Goal: Information Seeking & Learning: Find specific fact

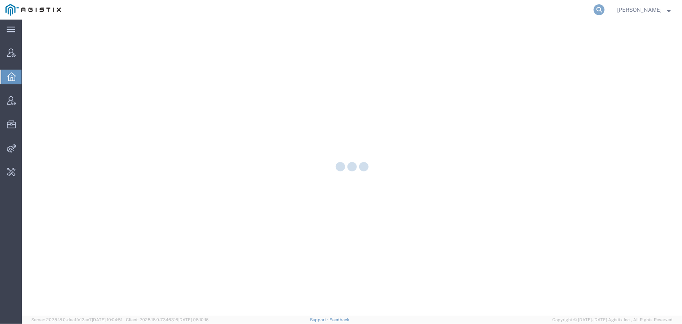
click at [599, 11] on icon at bounding box center [599, 9] width 11 height 11
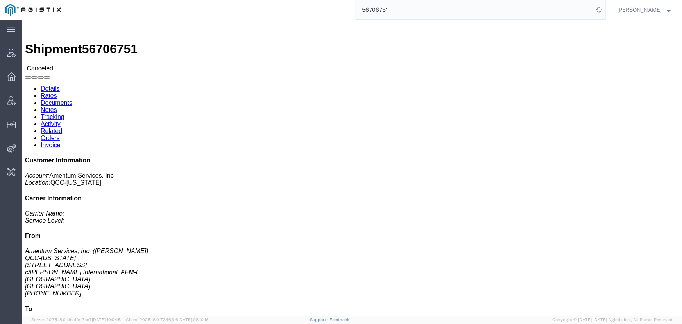
click at [465, 9] on input "56706751" at bounding box center [475, 9] width 238 height 19
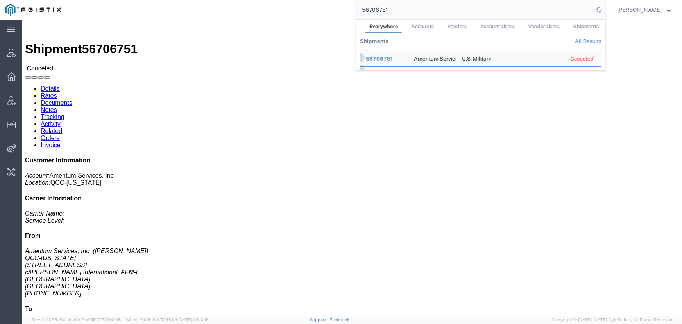
drag, startPoint x: 434, startPoint y: 9, endPoint x: 281, endPoint y: 4, distance: 153.2
click at [281, 4] on div "56706751 Everywhere Accounts Vendors Account Users Vendor Users Shipments Shipm…" at bounding box center [335, 10] width 539 height 20
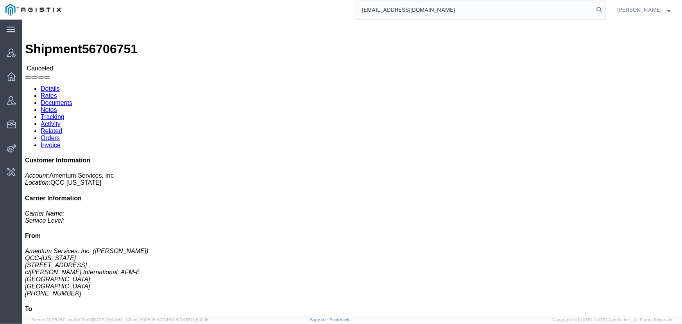
type input "offline@pgw.com"
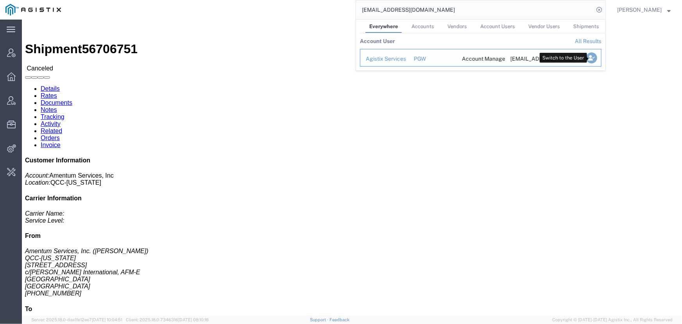
click at [589, 59] on icon "Search Results" at bounding box center [591, 57] width 11 height 11
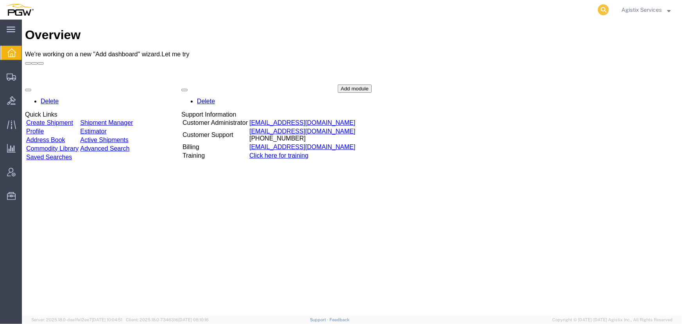
click at [602, 8] on icon at bounding box center [603, 9] width 11 height 11
type input "942106775"
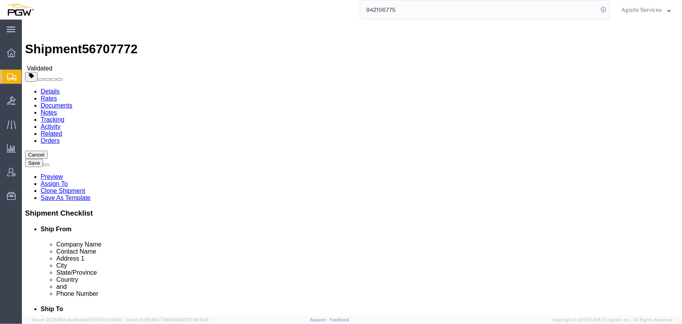
select select "28521"
select select "28509"
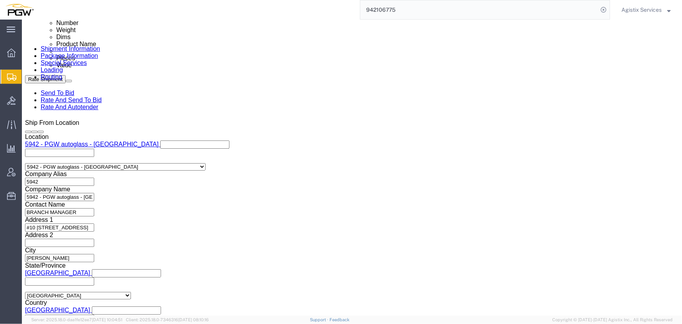
scroll to position [461, 0]
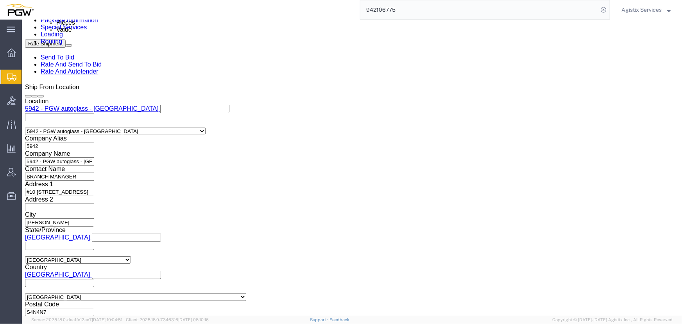
drag, startPoint x: 139, startPoint y: 141, endPoint x: 139, endPoint y: 125, distance: 16.4
click input "839 2009626 942-1264578 942-1264655 942-1264589 942-1264661 942-1264585"
type input "839 2009626 942-1264578 942-1264655"
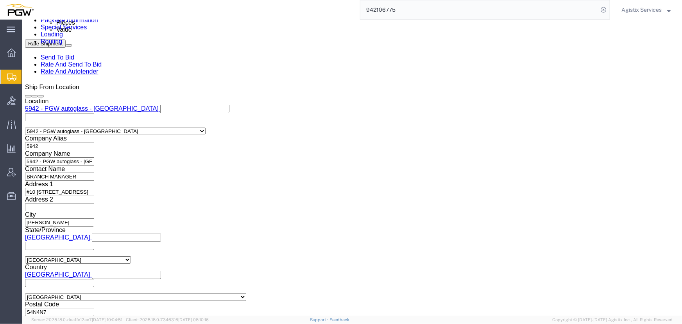
click button "Add reference"
click select "Select Account Type Activity ID Airline Appointment Number ASN Batch Request # …"
select select "PRONUMBER"
click select "Select Account Type Activity ID Airline Appointment Number ASN Batch Request # …"
click input "text"
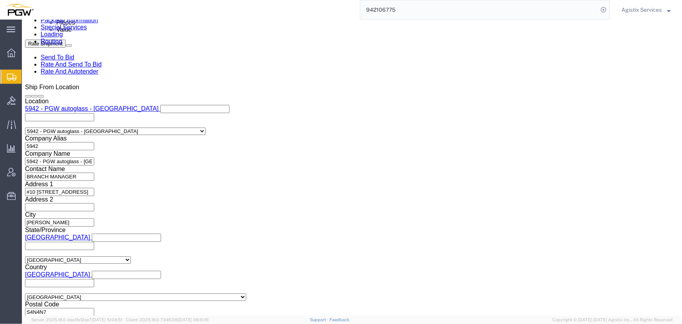
paste input "942-1264589 942-1264661 942-1264585"
type input "942-1264589 942-1264661 942-1264585"
click div "Select Account Type Activity ID Airline Appointment Number ASN Batch Request # …"
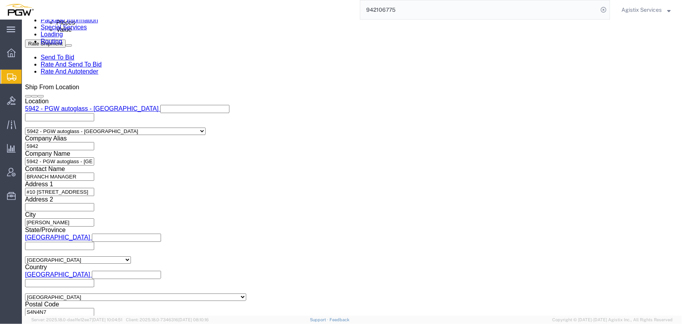
click button "Add reference"
click select "Select Account Type Activity ID Airline Appointment Number ASN Batch Request # …"
select select "PRONUMBER"
click select "Select Account Type Activity ID Airline Appointment Number ASN Batch Request # …"
click input "942-1264589 942-1264661 942-1264585"
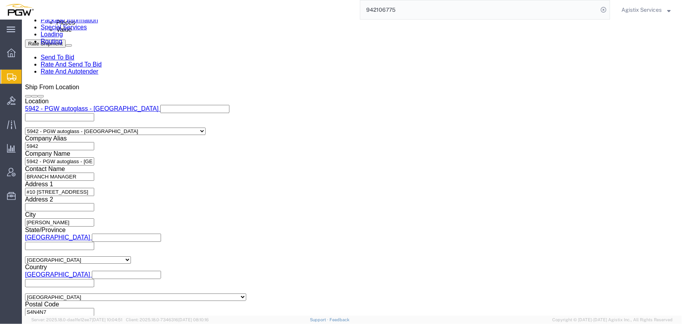
click input "942-1264589 942-1264661 942-1264585"
click icon "button"
click select "Select Air Less than Truckload Multi-Leg Ocean Freight Rail Small Parcel Truckl…"
select select "LTL"
click select "Select Air Less than Truckload Multi-Leg Ocean Freight Rail Small Parcel Truckl…"
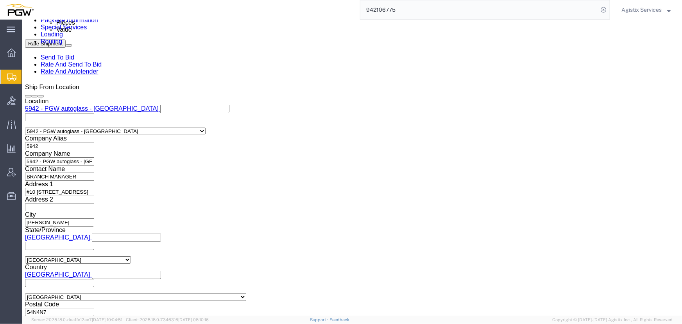
click button "Rate Shipment"
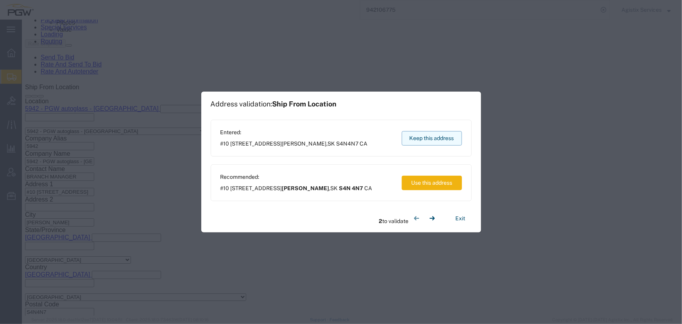
click at [417, 137] on button "Keep this address" at bounding box center [432, 138] width 60 height 14
click at [434, 134] on button "Keep this address" at bounding box center [432, 138] width 60 height 14
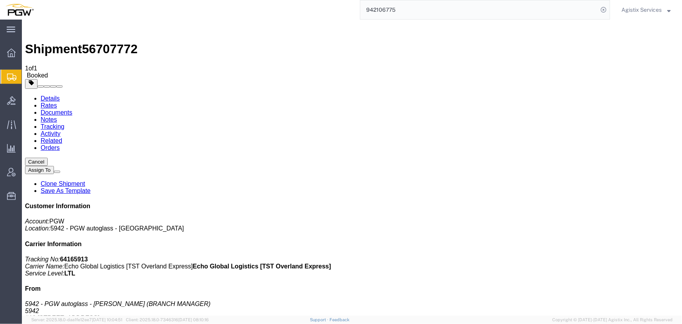
click at [631, 7] on span "Agistix Services" at bounding box center [641, 9] width 40 height 9
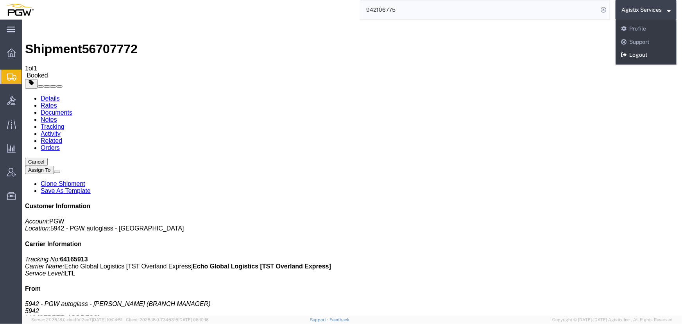
drag, startPoint x: 629, startPoint y: 54, endPoint x: 377, endPoint y: 131, distance: 263.4
click at [629, 54] on link "Logout" at bounding box center [645, 54] width 61 height 13
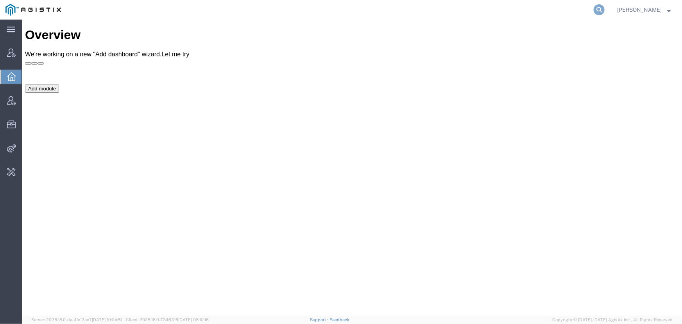
click at [594, 11] on icon at bounding box center [599, 9] width 11 height 11
type input "offline@abbott.com"
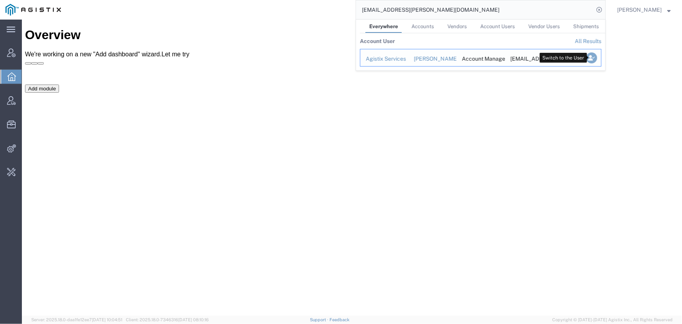
click at [594, 57] on icon "Search Results" at bounding box center [591, 57] width 11 height 11
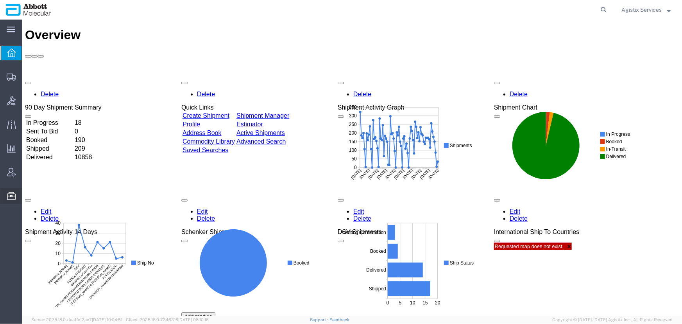
click at [0, 0] on span "Commodity Library" at bounding box center [0, 0] width 0 height 0
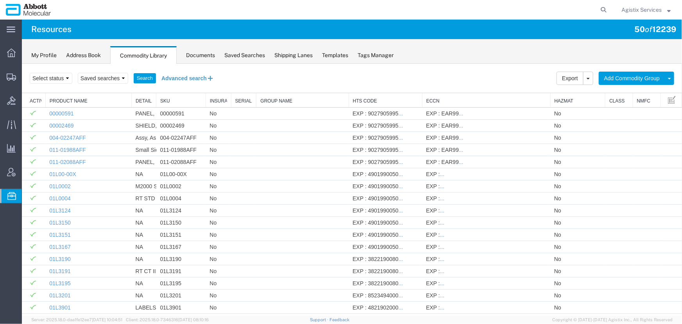
click at [175, 75] on button "Advanced search" at bounding box center [188, 77] width 64 height 13
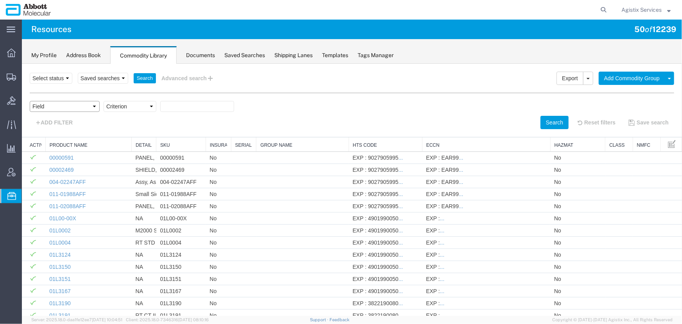
click at [66, 110] on select "Field Class Commodity Category Commodity Group Commodity Quantity Commodity Val…" at bounding box center [64, 105] width 70 height 11
select select "productName"
click at [29, 100] on select "Field Class Commodity Category Commodity Group Commodity Quantity Commodity Val…" at bounding box center [64, 105] width 70 height 11
drag, startPoint x: 154, startPoint y: 172, endPoint x: 129, endPoint y: 108, distance: 68.1
click at [129, 108] on select "Criterion contains does not contain is is blank is not blank starts with" at bounding box center [129, 105] width 53 height 11
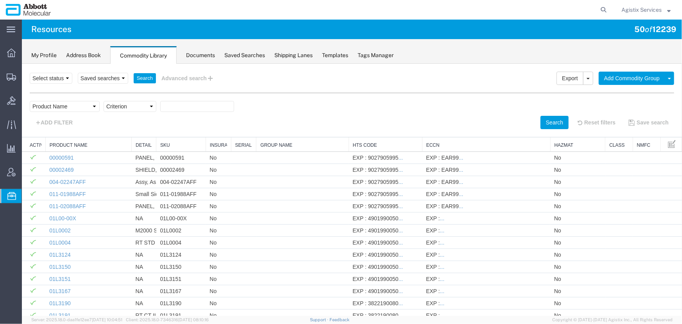
select select "contains"
click at [103, 100] on select "Criterion contains does not contain is is blank is not blank starts with" at bounding box center [129, 105] width 53 height 11
paste input "04J7193"
type input "04J7193"
click at [547, 119] on button "Search" at bounding box center [554, 121] width 28 height 13
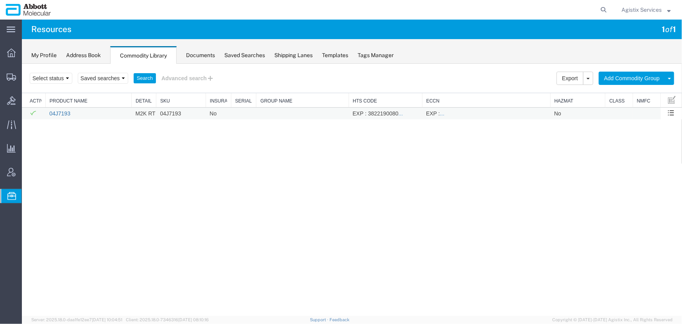
click at [64, 112] on link "04J7193" at bounding box center [59, 113] width 21 height 6
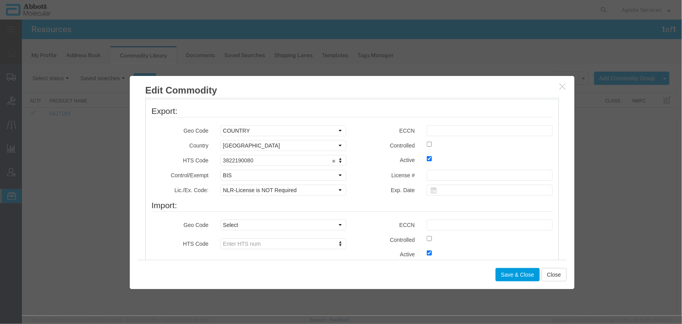
scroll to position [284, 0]
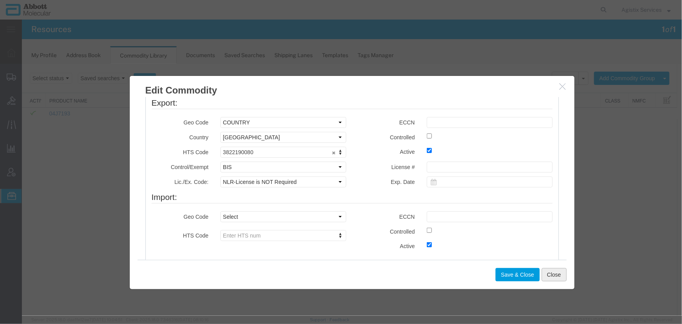
drag, startPoint x: 552, startPoint y: 272, endPoint x: 533, endPoint y: 238, distance: 39.7
click at [552, 272] on button "Close" at bounding box center [553, 273] width 25 height 13
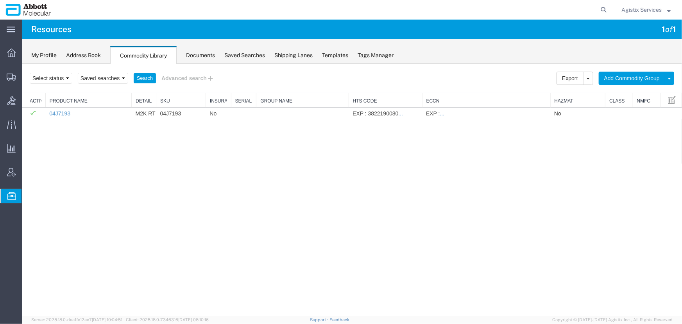
click at [635, 13] on span "Agistix Services" at bounding box center [641, 9] width 40 height 9
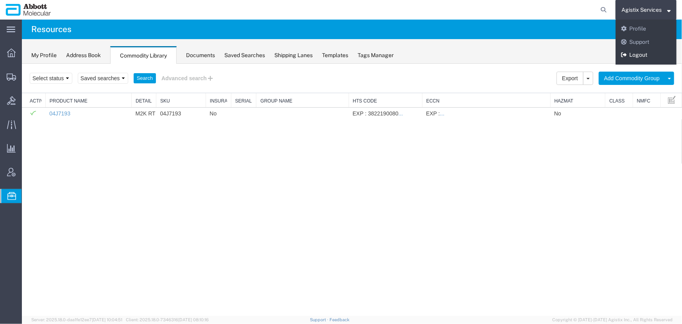
click at [633, 57] on link "Logout" at bounding box center [645, 54] width 61 height 13
